Goal: Information Seeking & Learning: Learn about a topic

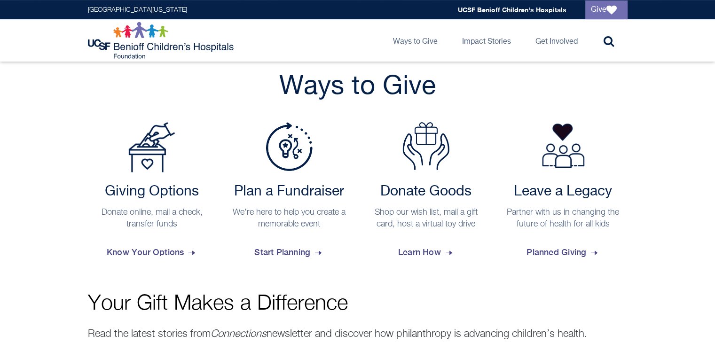
scroll to position [344, 0]
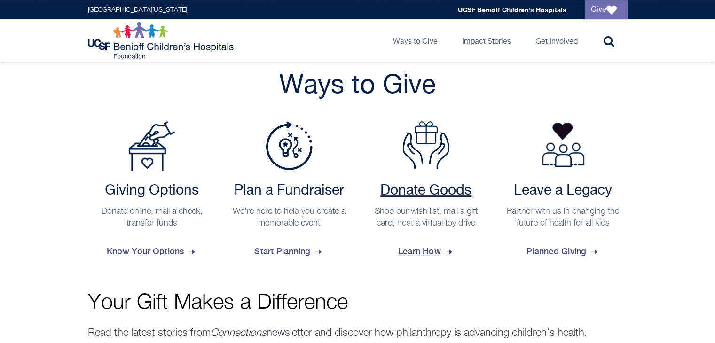
click at [419, 252] on span "Learn How" at bounding box center [426, 251] width 56 height 25
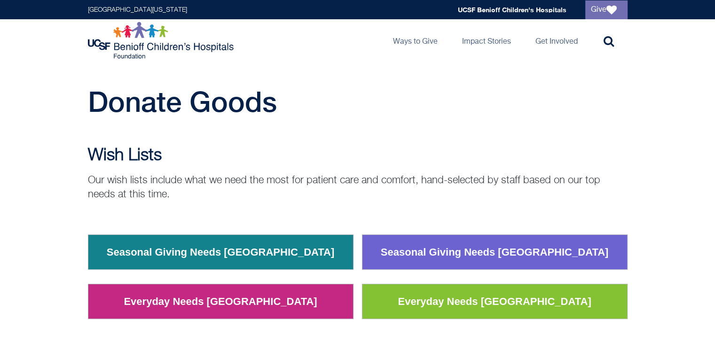
click at [538, 249] on link "Seasonal Giving Needs [GEOGRAPHIC_DATA]" at bounding box center [494, 252] width 242 height 24
click at [513, 256] on link "Seasonal Giving Needs [GEOGRAPHIC_DATA]" at bounding box center [494, 252] width 242 height 24
click at [535, 300] on link "Everyday Needs [GEOGRAPHIC_DATA]" at bounding box center [493, 301] width 207 height 24
